Goal: Task Accomplishment & Management: Manage account settings

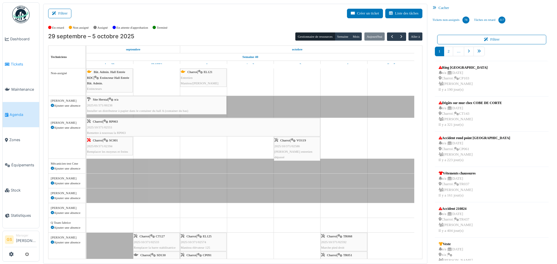
scroll to position [1, 0]
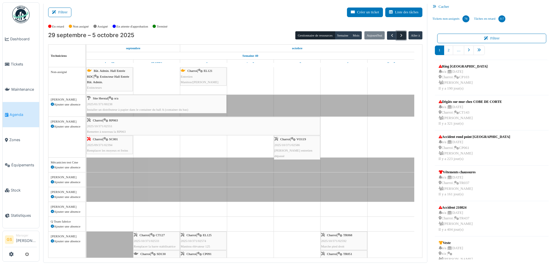
click at [399, 35] on span "button" at bounding box center [401, 35] width 5 height 5
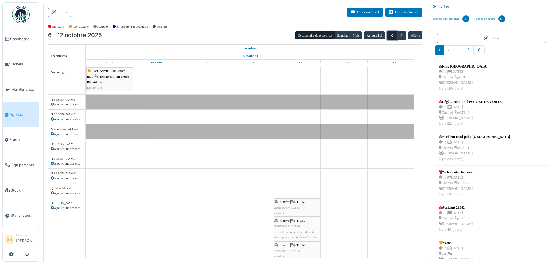
click at [389, 35] on span "button" at bounding box center [391, 35] width 5 height 5
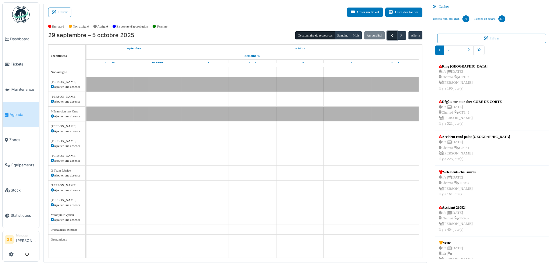
click at [389, 35] on span "button" at bounding box center [391, 35] width 5 height 5
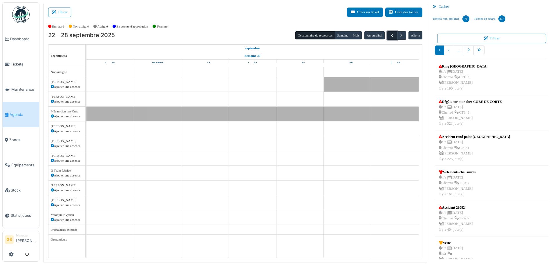
click at [389, 35] on span "button" at bounding box center [391, 35] width 5 height 5
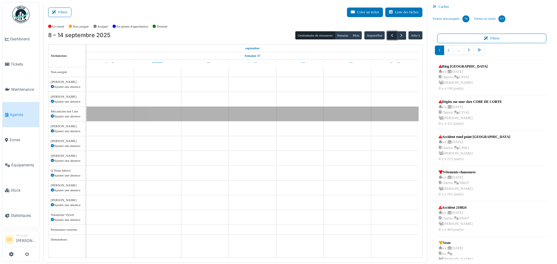
click at [389, 35] on span "button" at bounding box center [391, 35] width 5 height 5
click at [389, 36] on span "button" at bounding box center [391, 35] width 5 height 5
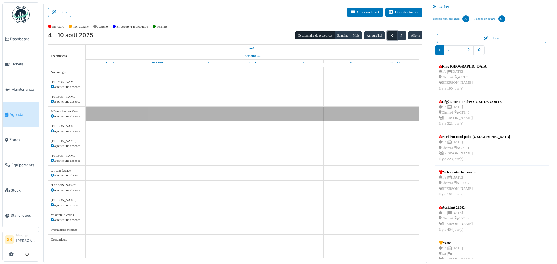
click at [389, 36] on span "button" at bounding box center [391, 35] width 5 height 5
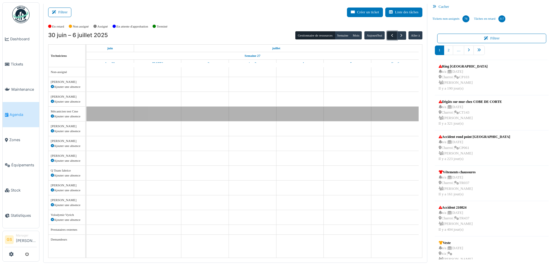
click at [389, 36] on span "button" at bounding box center [391, 35] width 5 height 5
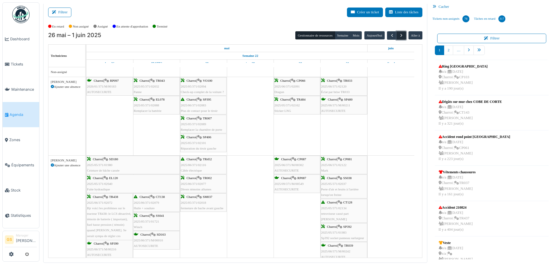
click at [399, 36] on span "button" at bounding box center [401, 35] width 5 height 5
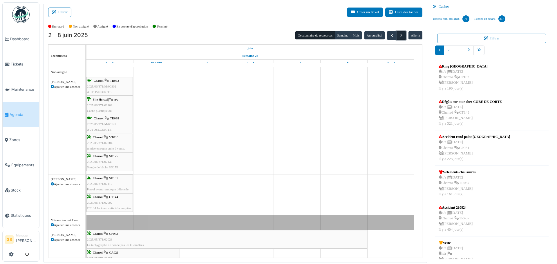
click at [399, 36] on span "button" at bounding box center [401, 35] width 5 height 5
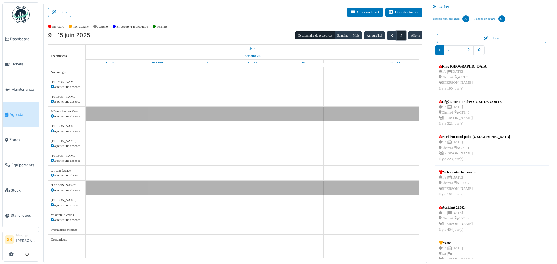
click at [399, 36] on span "button" at bounding box center [401, 35] width 5 height 5
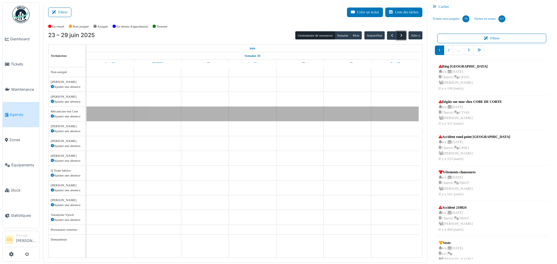
click at [399, 36] on span "button" at bounding box center [401, 35] width 5 height 5
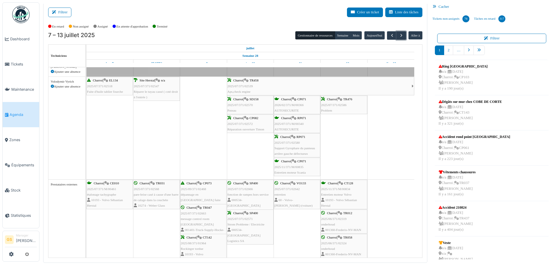
scroll to position [0, 0]
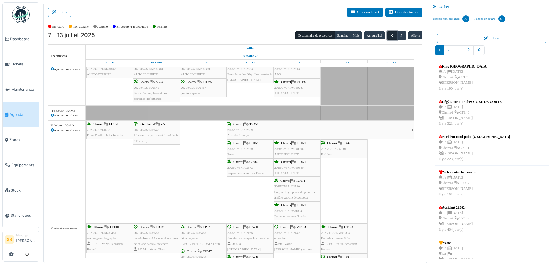
click at [389, 36] on span "button" at bounding box center [391, 35] width 5 height 5
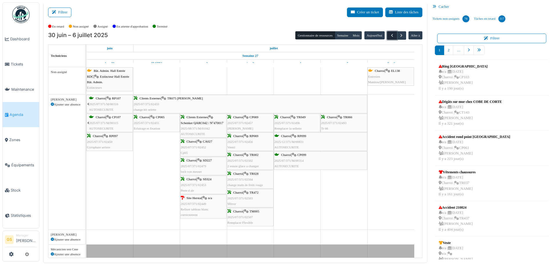
click at [389, 37] on span "button" at bounding box center [391, 35] width 5 height 5
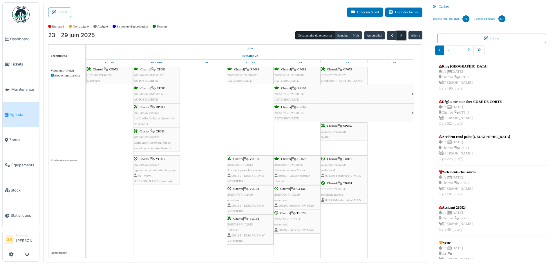
click at [399, 34] on span "button" at bounding box center [401, 35] width 5 height 5
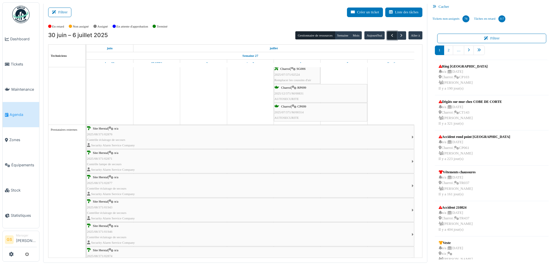
click at [389, 36] on span "button" at bounding box center [391, 35] width 5 height 5
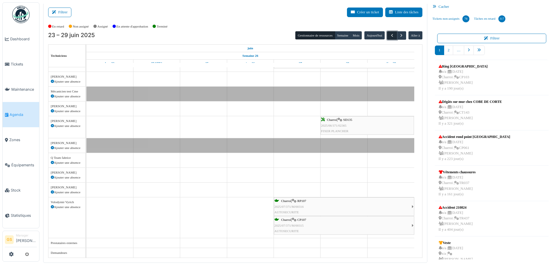
click at [389, 36] on span "button" at bounding box center [391, 35] width 5 height 5
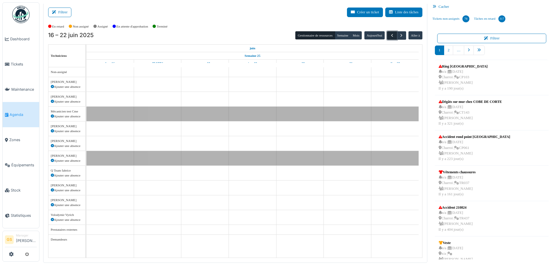
click at [389, 36] on span "button" at bounding box center [391, 35] width 5 height 5
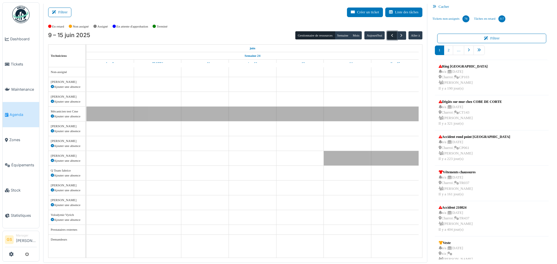
click at [389, 36] on span "button" at bounding box center [391, 35] width 5 height 5
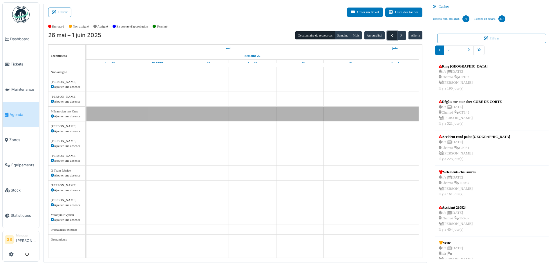
click at [389, 36] on span "button" at bounding box center [391, 35] width 5 height 5
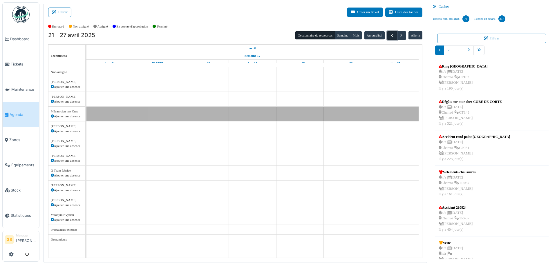
click at [389, 36] on span "button" at bounding box center [391, 35] width 5 height 5
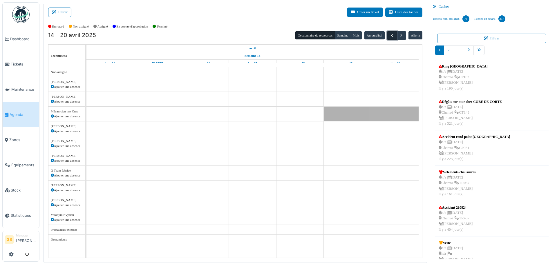
click at [389, 36] on span "button" at bounding box center [391, 35] width 5 height 5
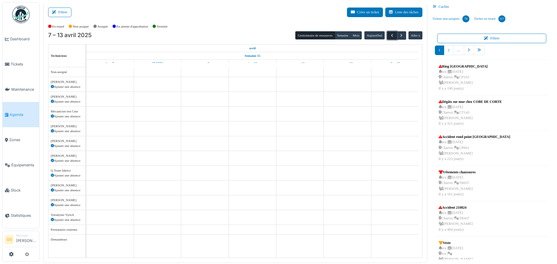
click at [389, 36] on span "button" at bounding box center [391, 35] width 5 height 5
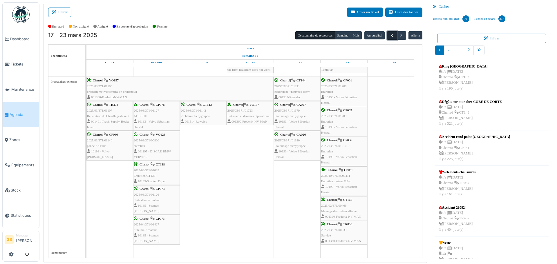
click at [389, 34] on span "button" at bounding box center [391, 35] width 5 height 5
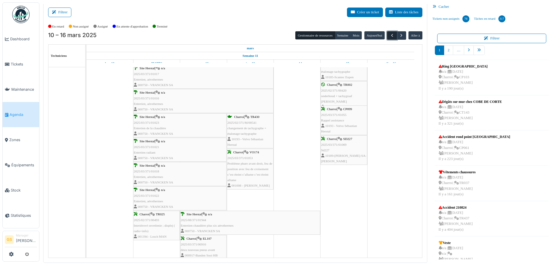
click at [389, 35] on span "button" at bounding box center [391, 35] width 5 height 5
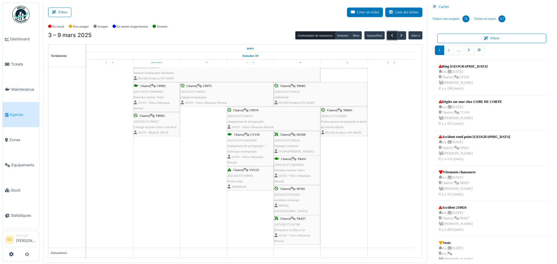
click at [389, 35] on span "button" at bounding box center [391, 35] width 5 height 5
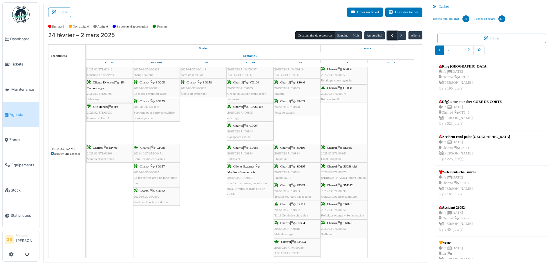
scroll to position [723, 0]
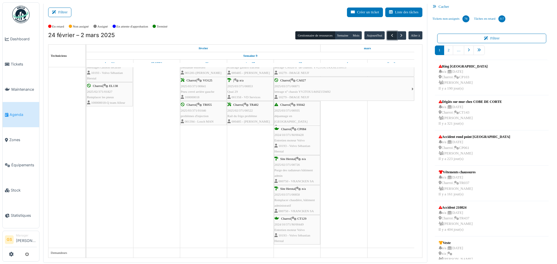
click at [389, 35] on span "button" at bounding box center [391, 35] width 5 height 5
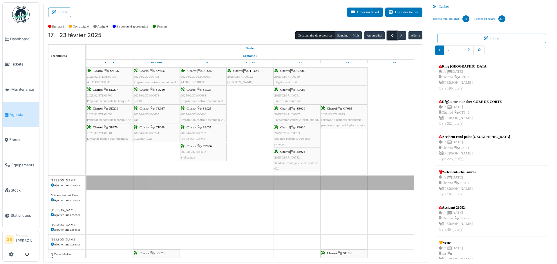
scroll to position [598, 0]
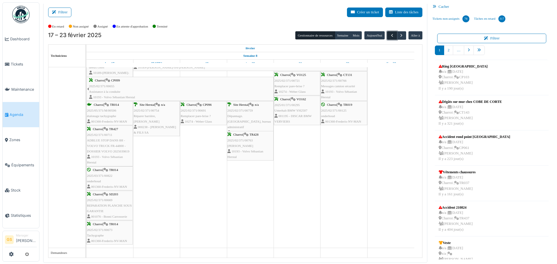
click at [389, 35] on span "button" at bounding box center [391, 35] width 5 height 5
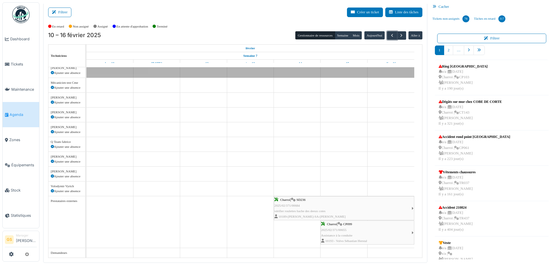
scroll to position [496, 0]
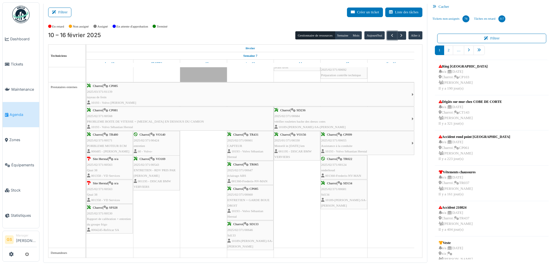
click at [103, 164] on span "2025/02/371/00563" at bounding box center [100, 164] width 26 height 3
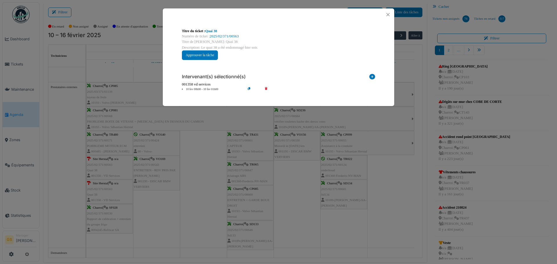
click at [231, 34] on div "Numéro de ticket : 2025/02/371/00563" at bounding box center [278, 37] width 193 height 6
click at [219, 35] on link "2025/02/371/00563" at bounding box center [224, 36] width 29 height 4
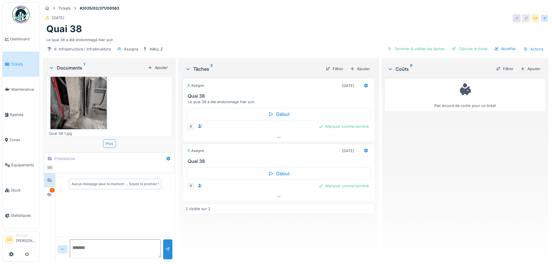
scroll to position [29, 0]
drag, startPoint x: 412, startPoint y: 48, endPoint x: 416, endPoint y: 48, distance: 4.4
click at [412, 48] on div "Terminer & valider les tâches" at bounding box center [416, 49] width 62 height 8
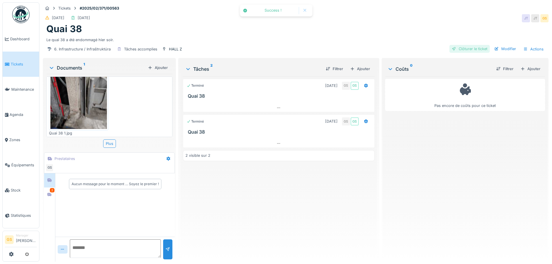
click at [455, 47] on div "Clôturer le ticket" at bounding box center [470, 49] width 40 height 8
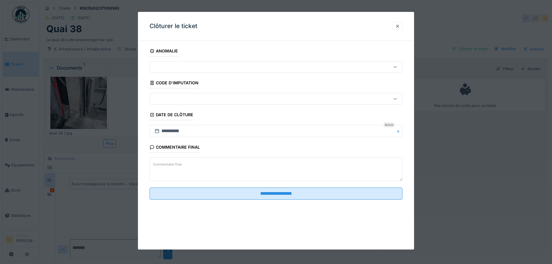
click at [176, 101] on div at bounding box center [261, 99] width 218 height 6
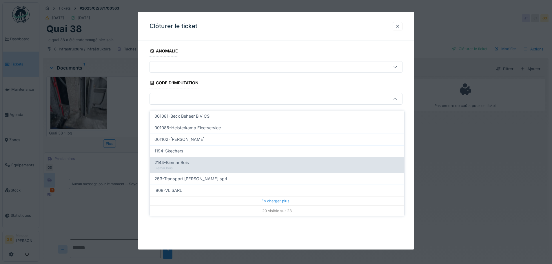
scroll to position [4, 0]
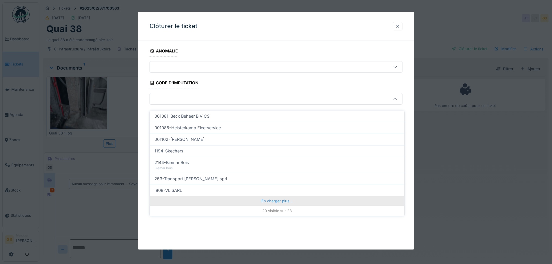
click at [270, 196] on div "En charger plus…" at bounding box center [277, 200] width 255 height 9
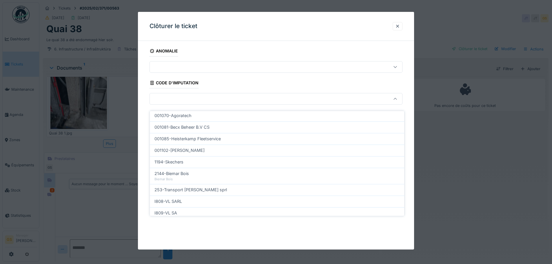
scroll to position [204, 0]
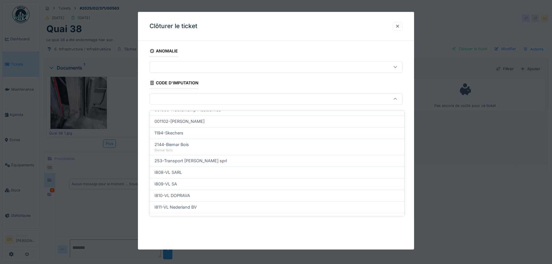
drag, startPoint x: 175, startPoint y: 179, endPoint x: 180, endPoint y: 178, distance: 5.0
click at [176, 181] on span "I809-VL SA" at bounding box center [166, 184] width 23 height 6
type input "***"
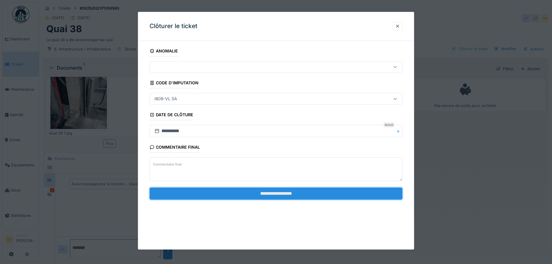
click at [230, 195] on input "**********" at bounding box center [276, 194] width 253 height 12
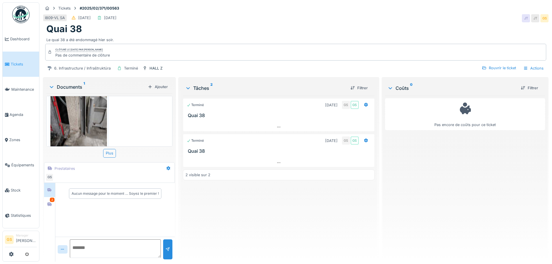
click at [16, 64] on span "Tickets" at bounding box center [24, 64] width 26 height 6
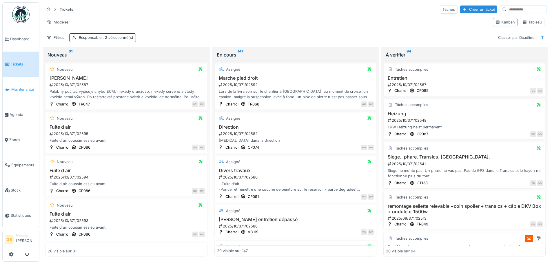
click at [24, 90] on span "Maintenance" at bounding box center [24, 90] width 26 height 6
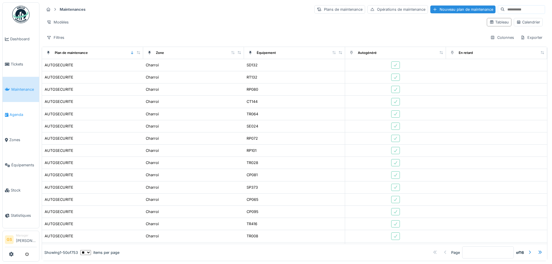
click at [17, 112] on span "Agenda" at bounding box center [23, 115] width 27 height 6
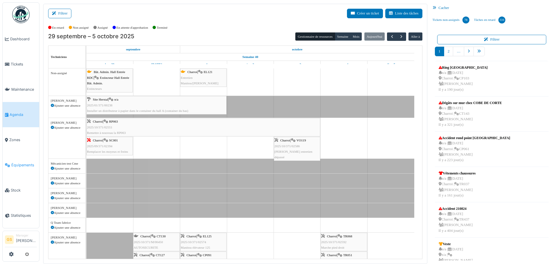
click at [23, 162] on span "Équipements" at bounding box center [24, 165] width 26 height 6
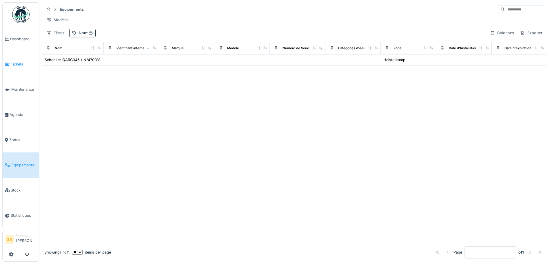
click at [19, 64] on span "Tickets" at bounding box center [24, 64] width 26 height 6
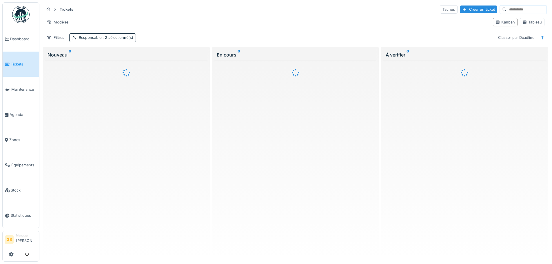
click at [18, 39] on span "Dashboard" at bounding box center [23, 39] width 27 height 6
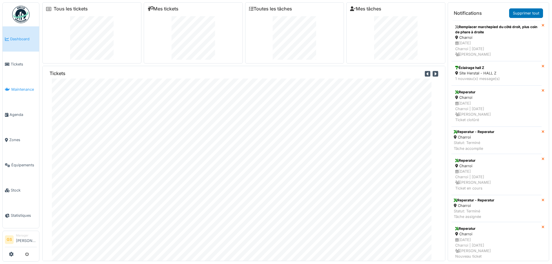
click at [23, 88] on span "Maintenance" at bounding box center [24, 90] width 26 height 6
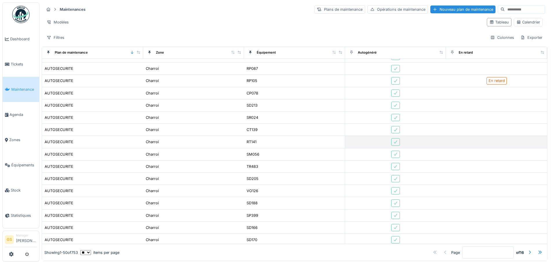
scroll to position [436, 0]
